Goal: Information Seeking & Learning: Learn about a topic

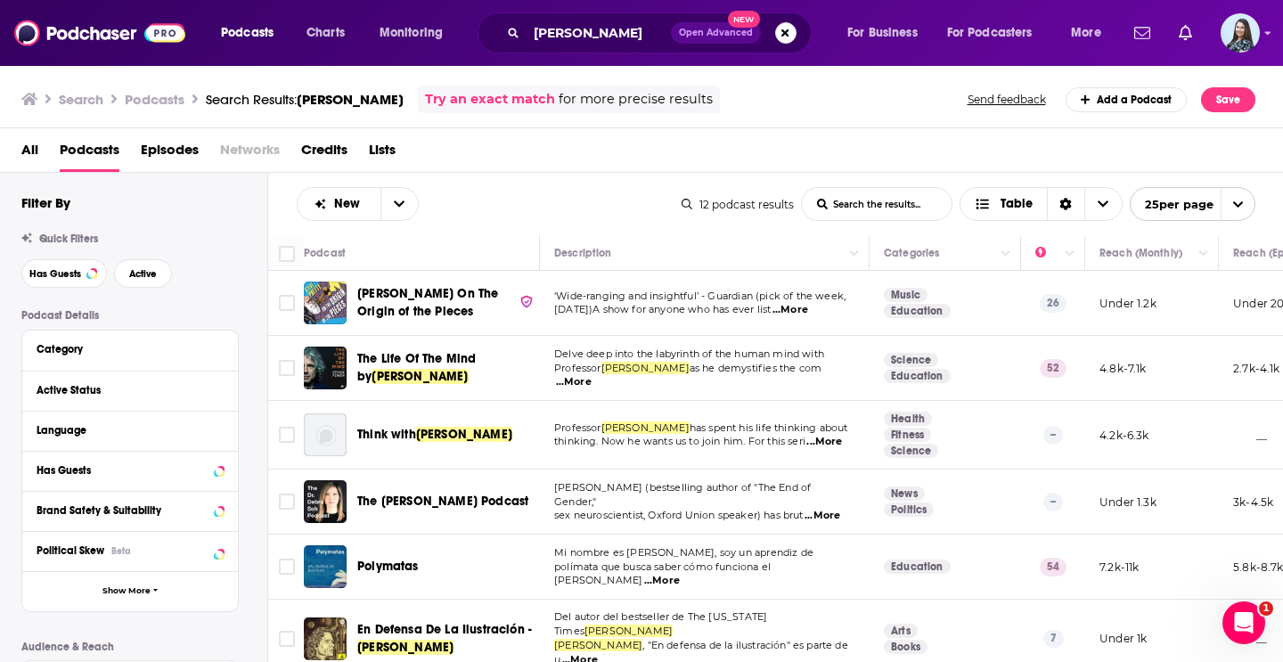
click at [568, 46] on div "[PERSON_NAME] Open Advanced New" at bounding box center [645, 32] width 334 height 41
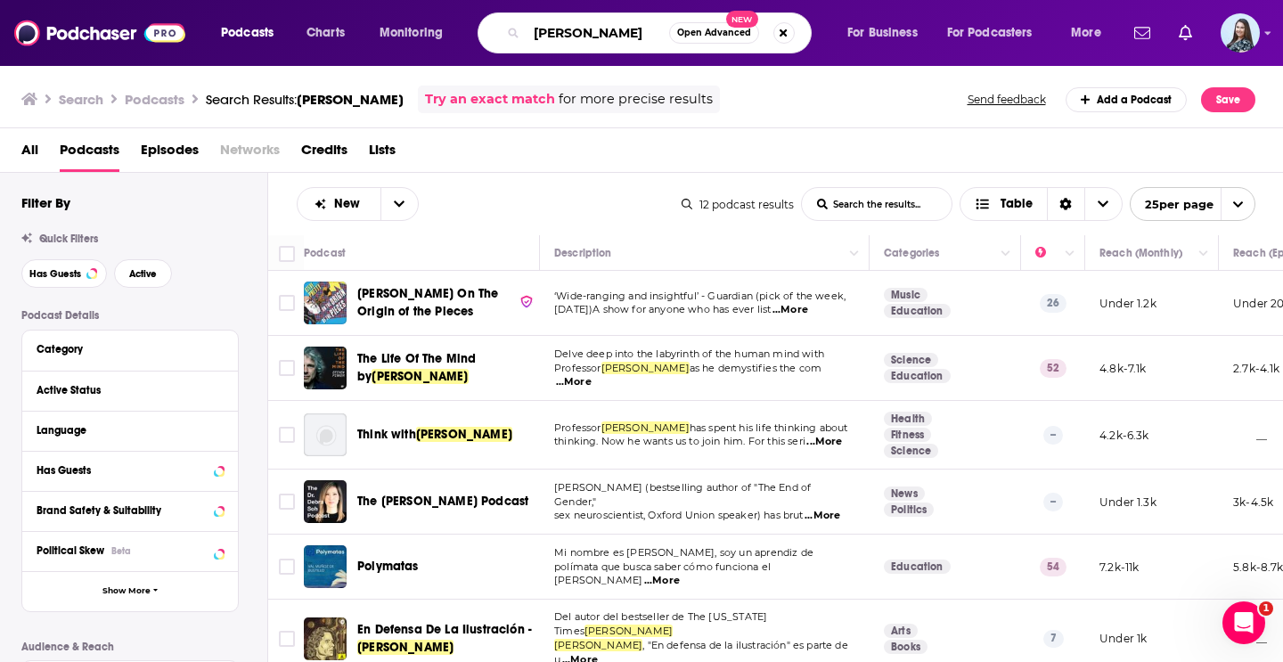
click at [561, 37] on input "[PERSON_NAME]" at bounding box center [598, 33] width 143 height 29
type input "kera think"
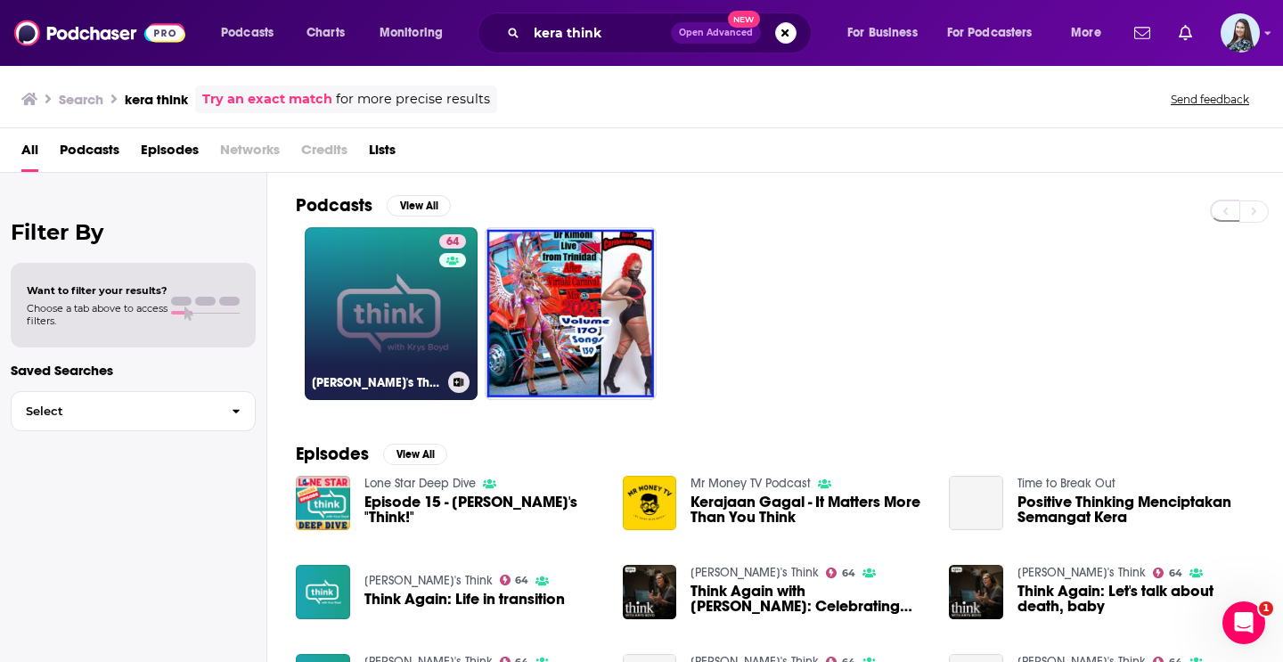
click at [415, 282] on link "64 [PERSON_NAME]'s Think" at bounding box center [391, 313] width 173 height 173
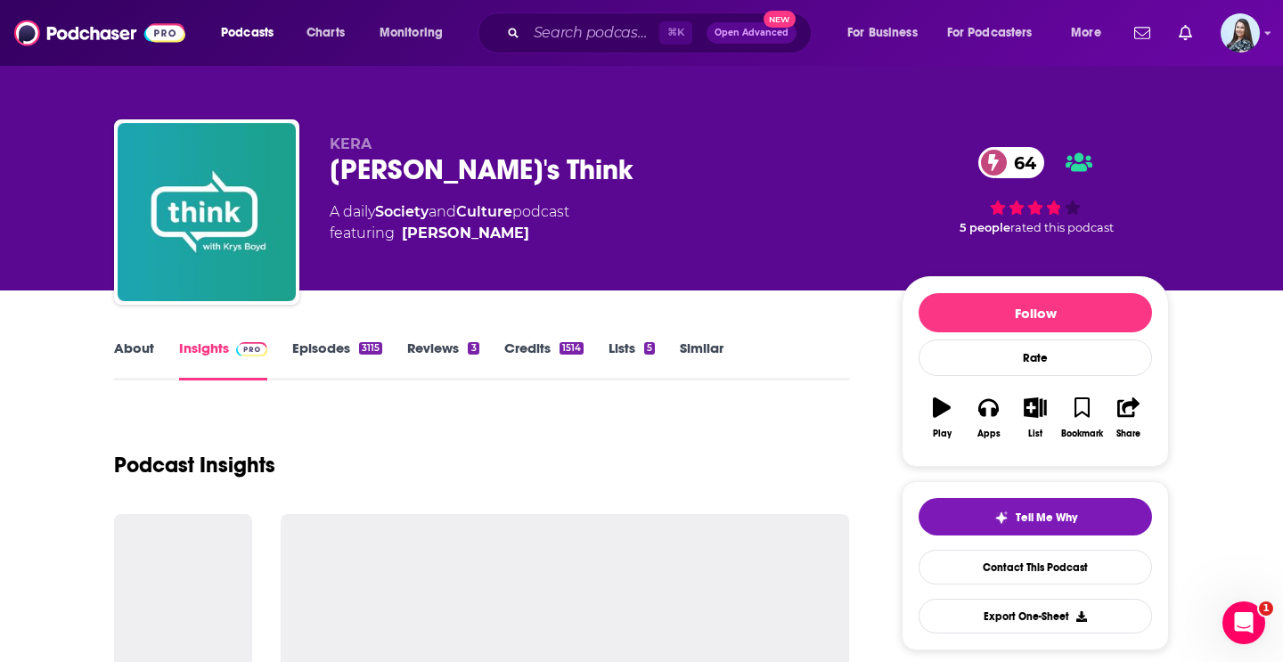
click at [329, 354] on link "Episodes 3115" at bounding box center [337, 360] width 90 height 41
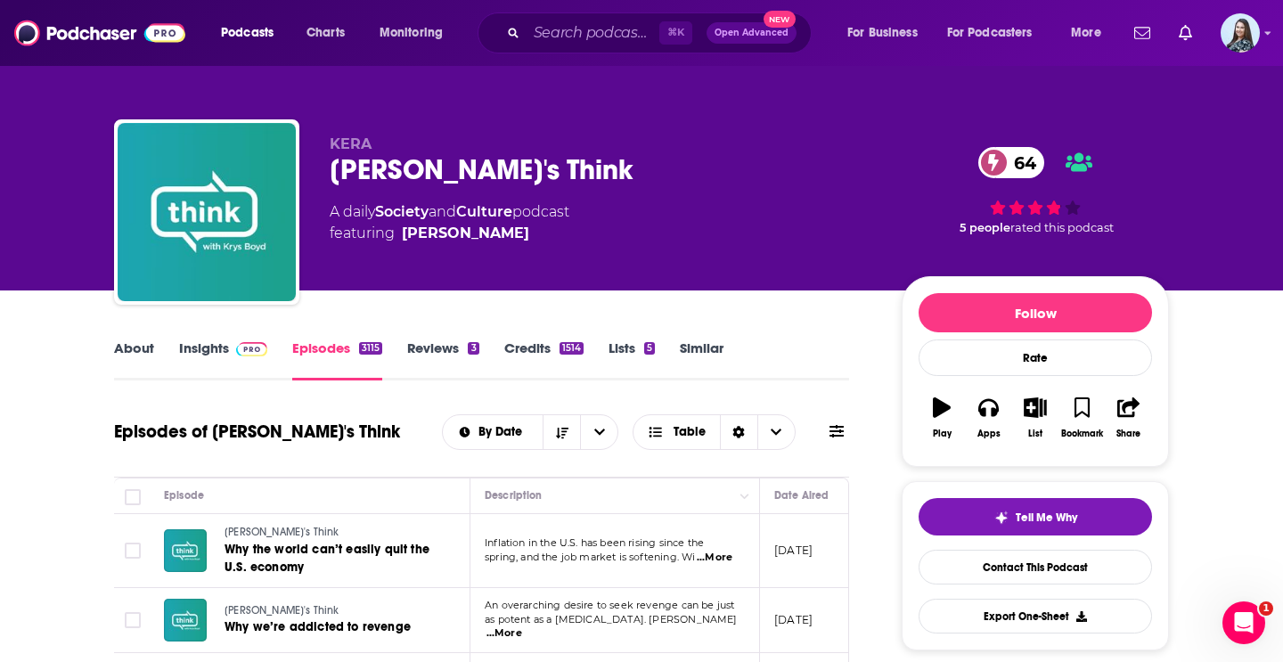
click at [329, 354] on link "Episodes 3115" at bounding box center [337, 360] width 90 height 41
click at [249, 340] on span at bounding box center [251, 348] width 31 height 17
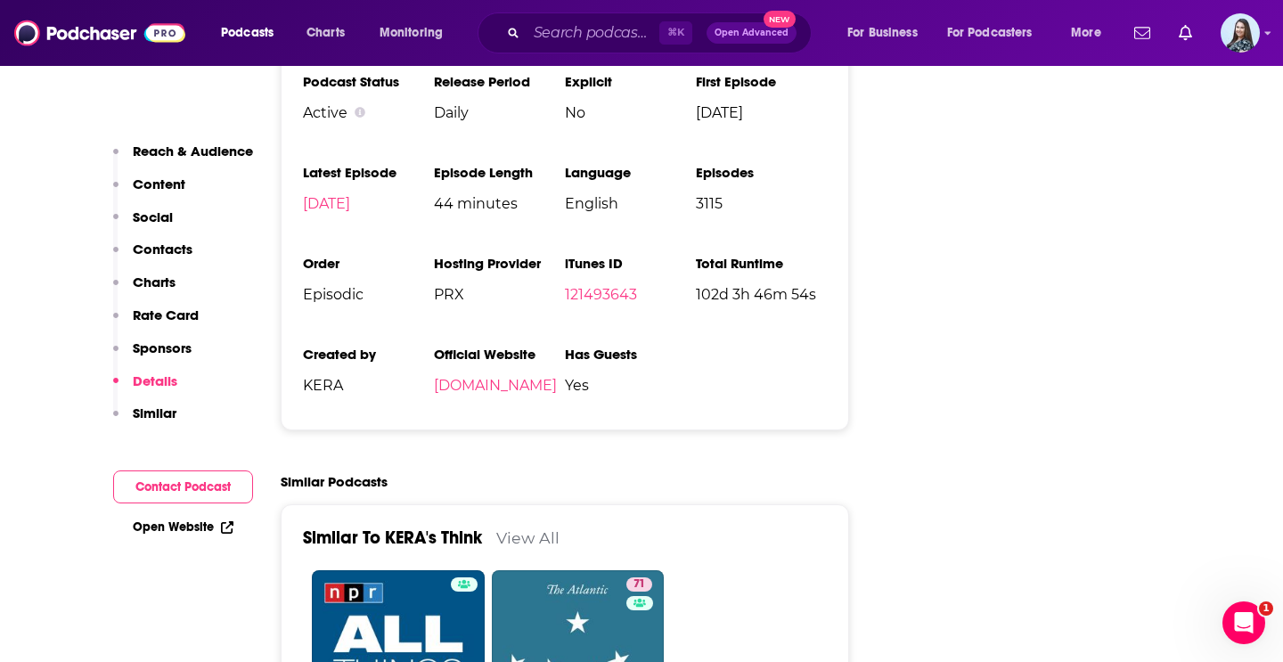
scroll to position [3459, 0]
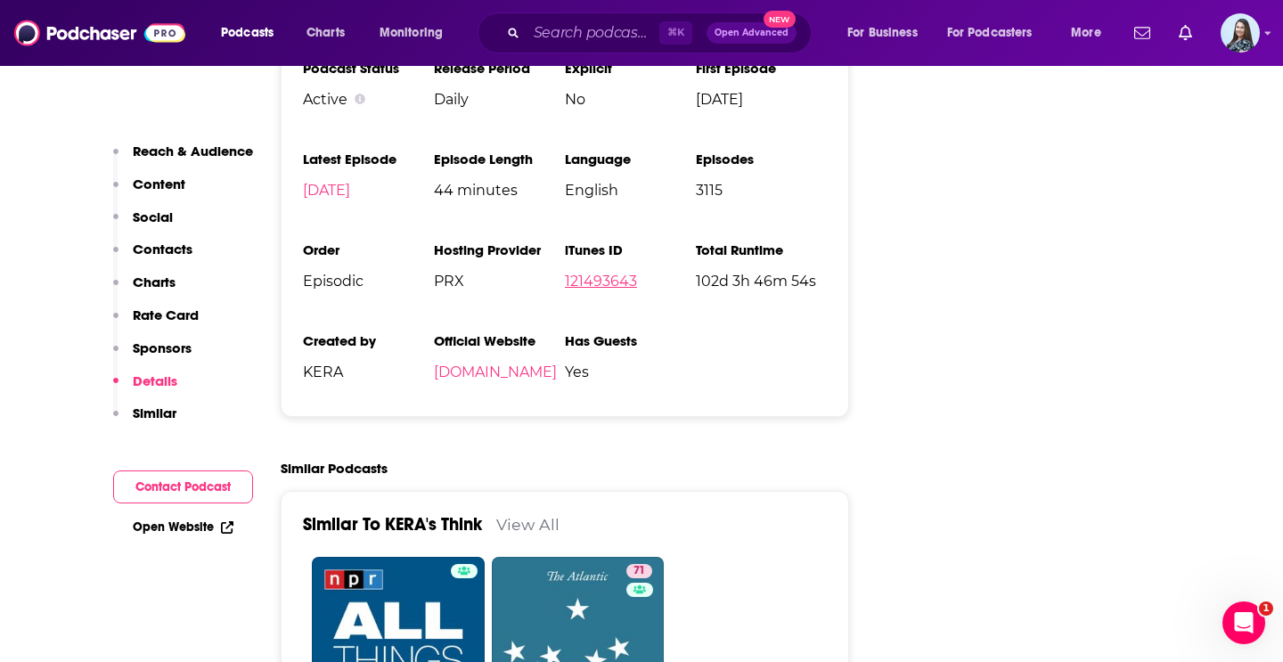
click at [597, 273] on link "121493643" at bounding box center [601, 281] width 72 height 17
click at [586, 34] on input "Search podcasts, credits, & more..." at bounding box center [593, 33] width 133 height 29
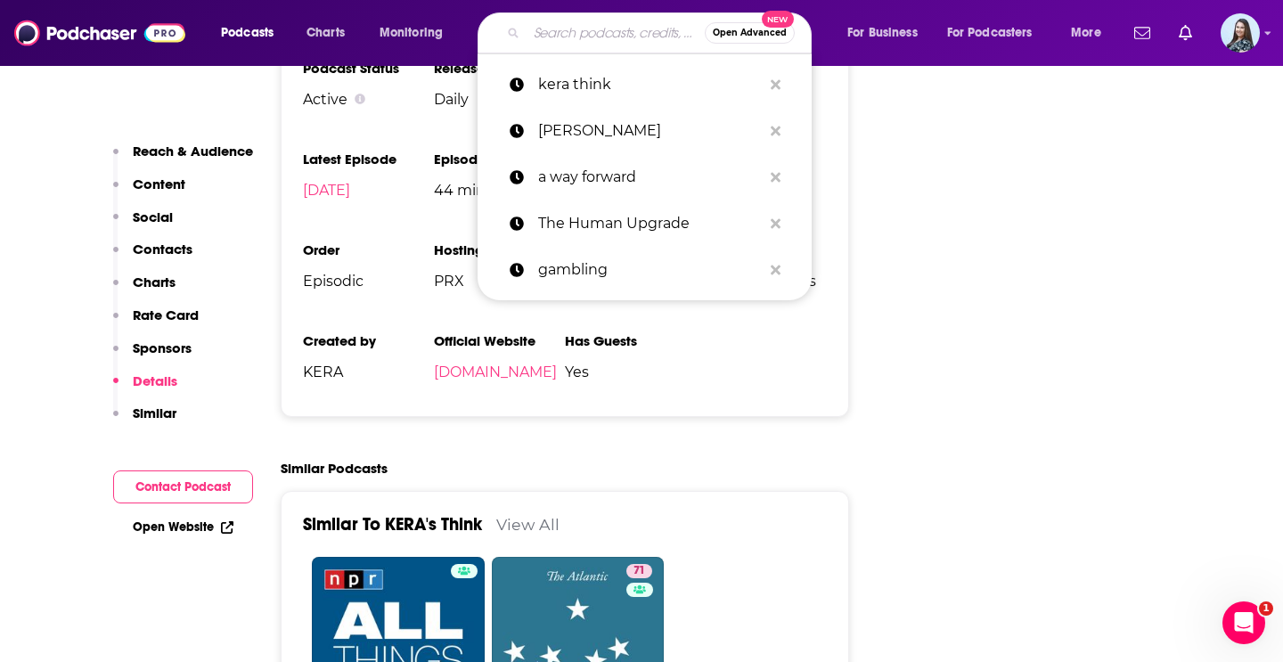
paste input "Say More"
type input "Say More"
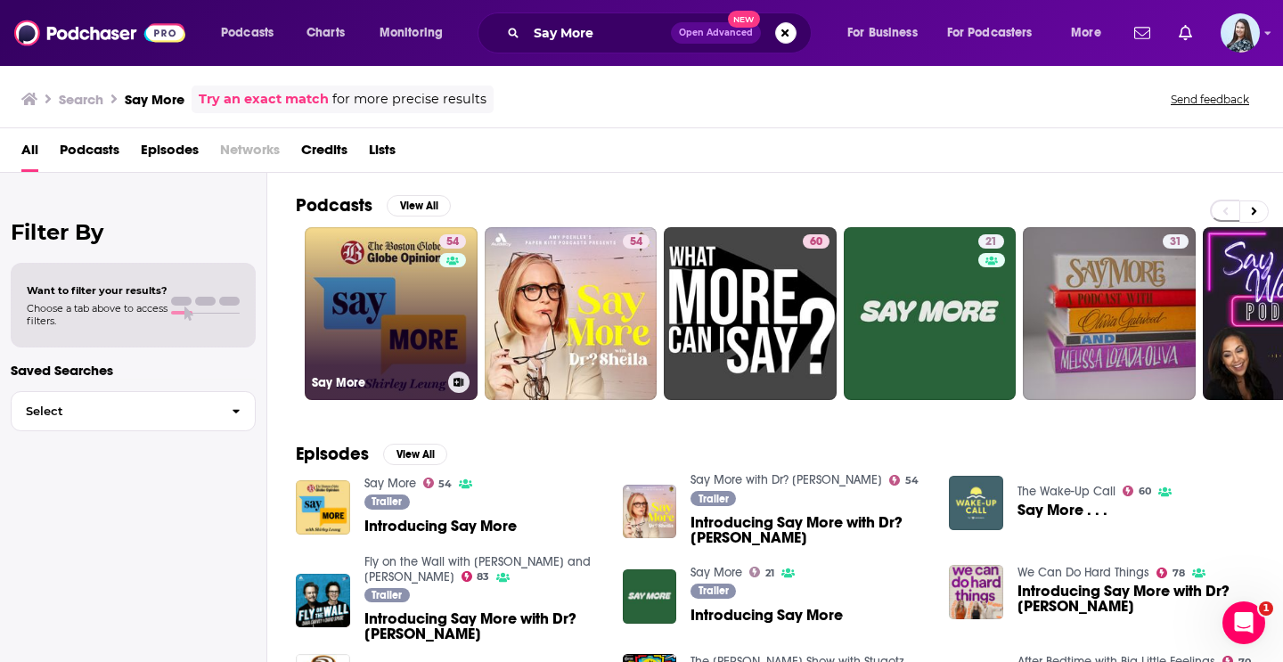
click at [405, 307] on link "54 Say More" at bounding box center [391, 313] width 173 height 173
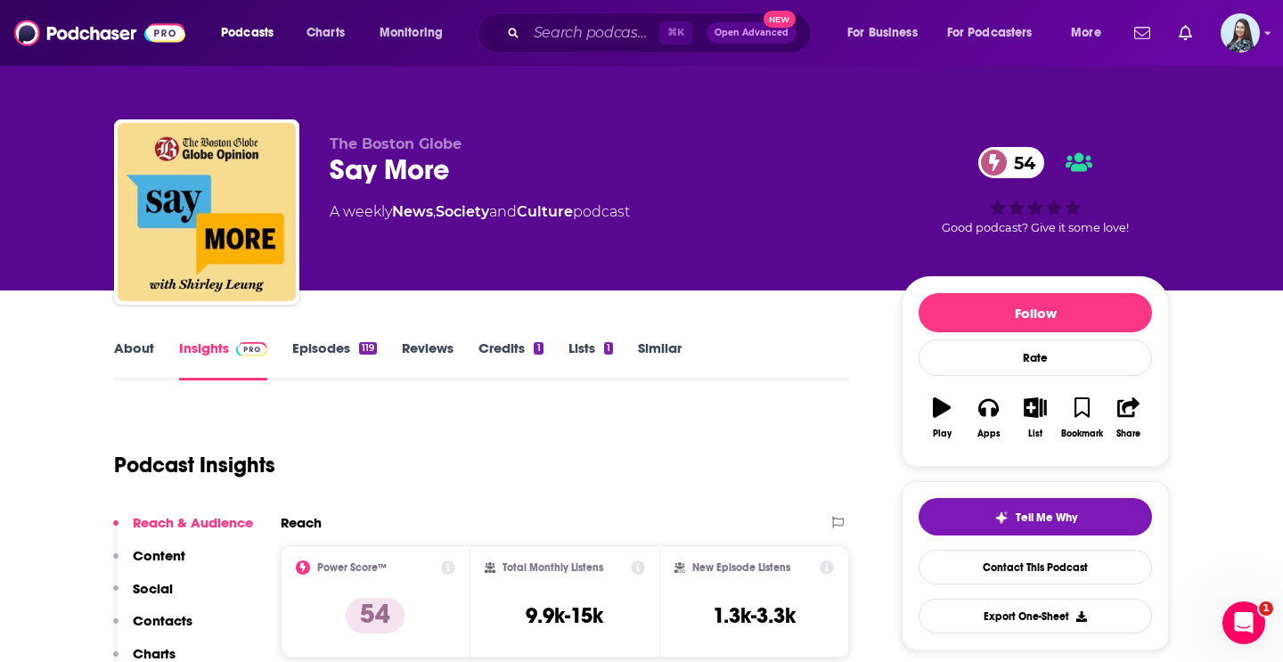
click at [139, 346] on link "About" at bounding box center [134, 360] width 40 height 41
